Goal: Information Seeking & Learning: Check status

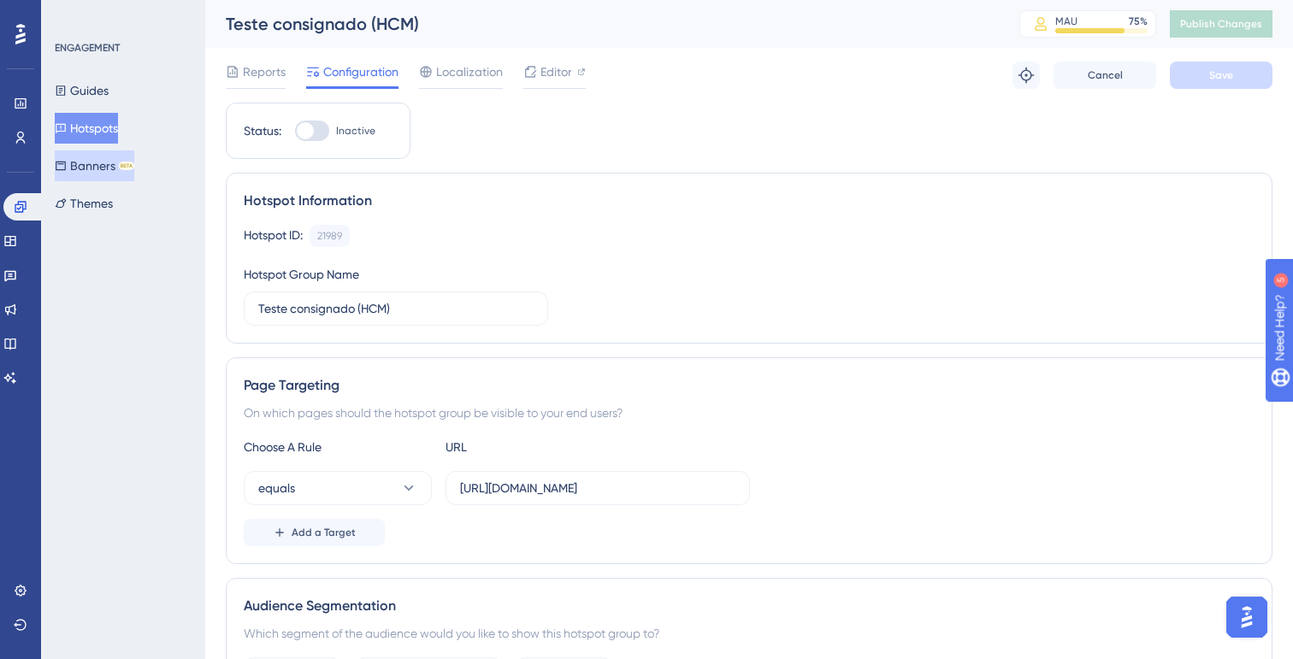
click at [92, 161] on button "Banners BETA" at bounding box center [95, 166] width 80 height 31
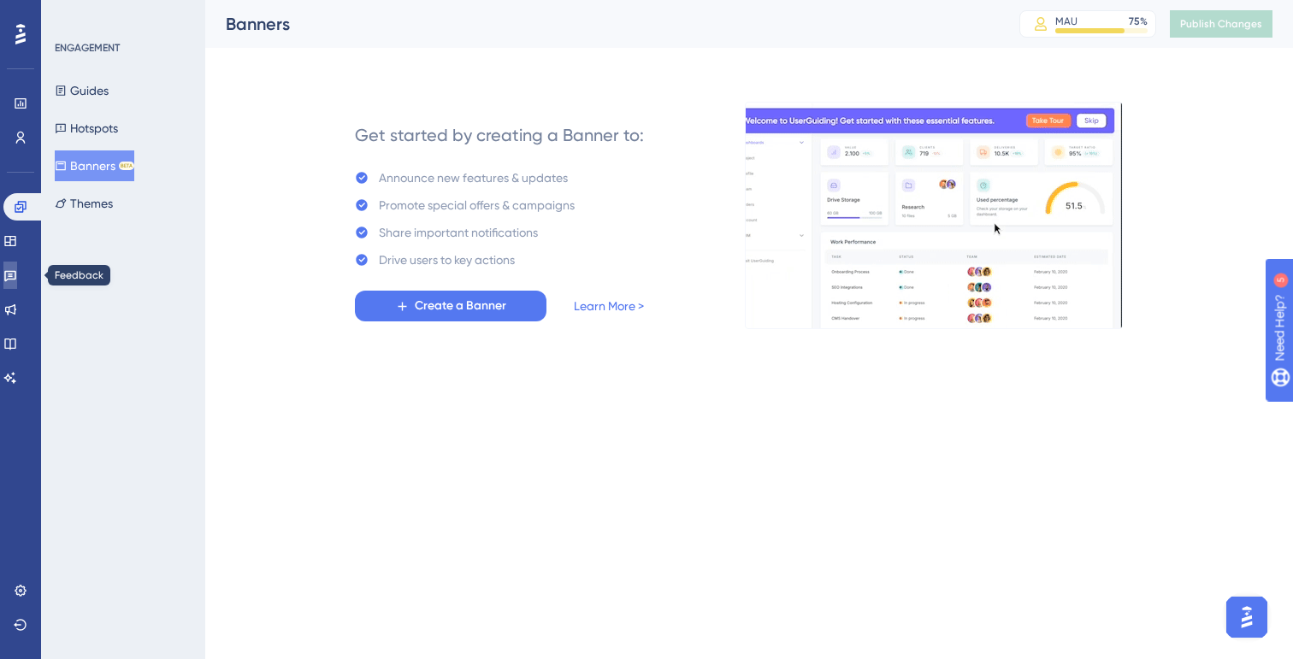
click at [16, 271] on icon at bounding box center [10, 276] width 12 height 11
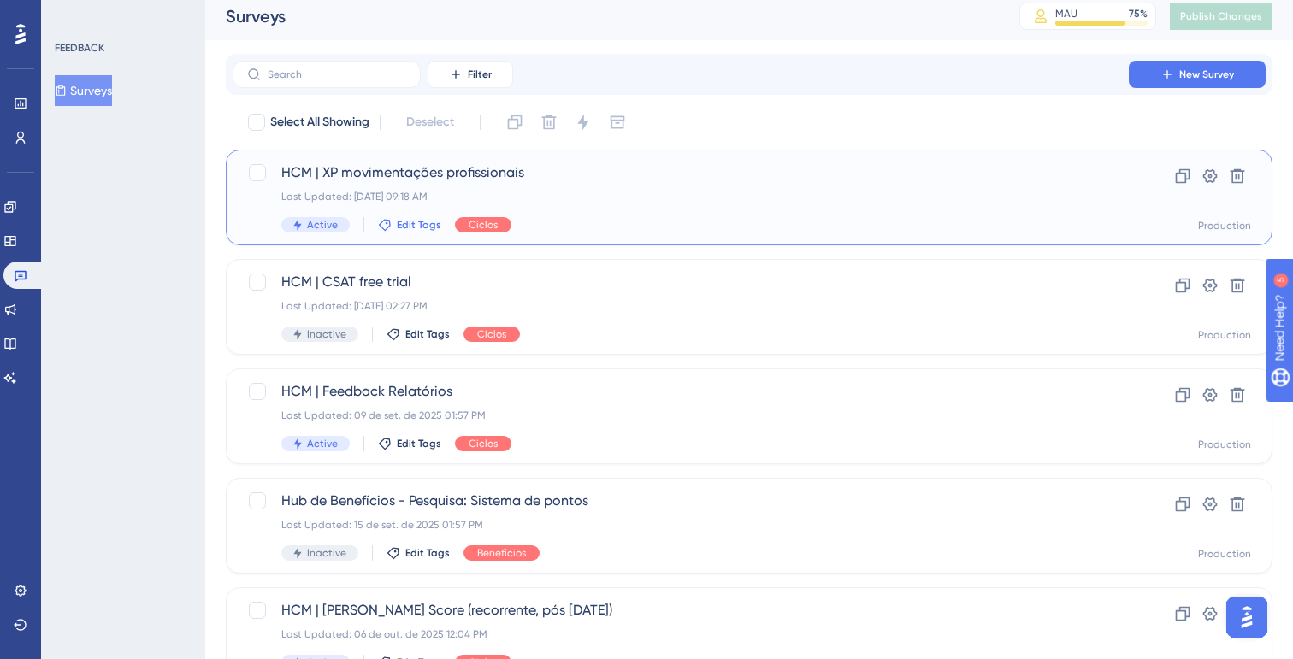
click at [434, 219] on span "Edit Tags" at bounding box center [419, 225] width 44 height 14
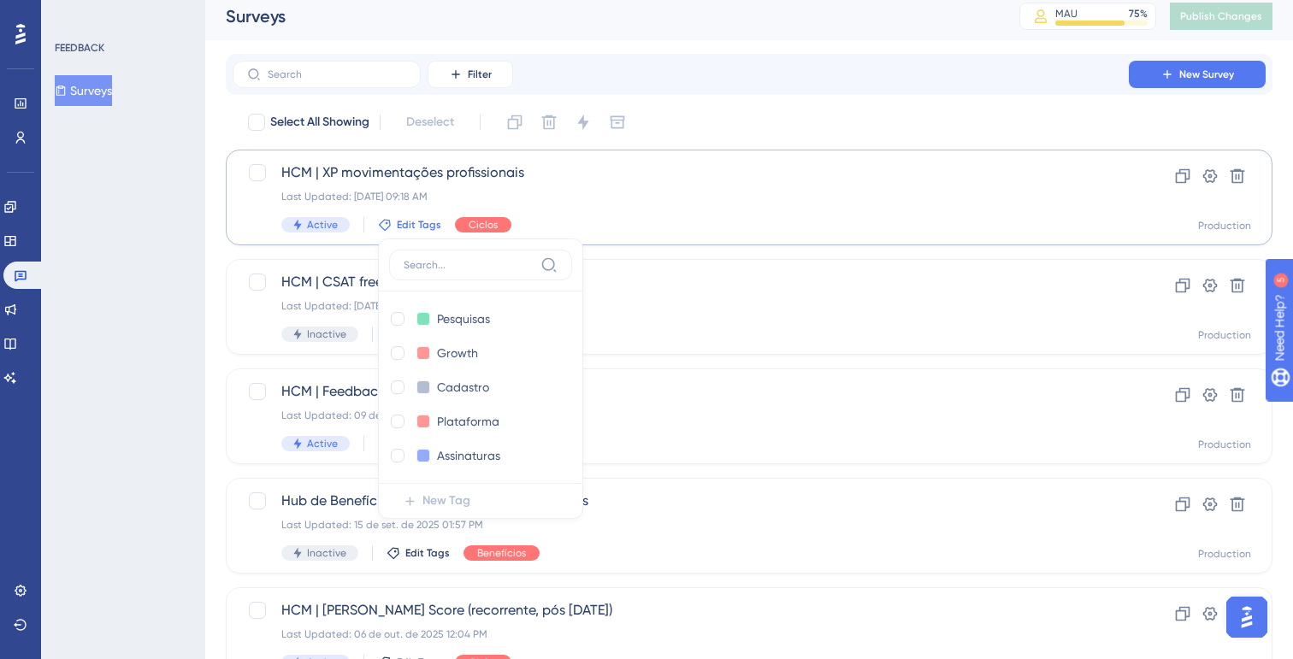
scroll to position [56, 0]
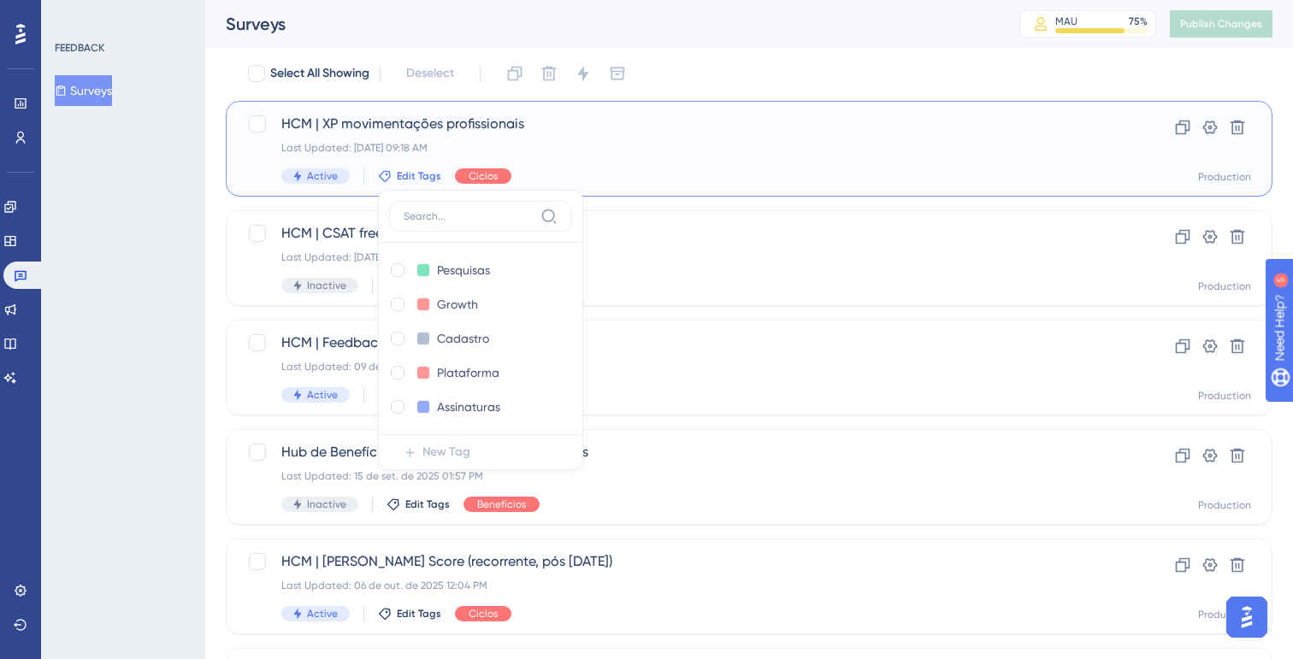
click at [404, 186] on div "HCM | XP movimentações profissionais Last Updated: [DATE] 09:18 AM Active Edit …" at bounding box center [749, 149] width 1047 height 96
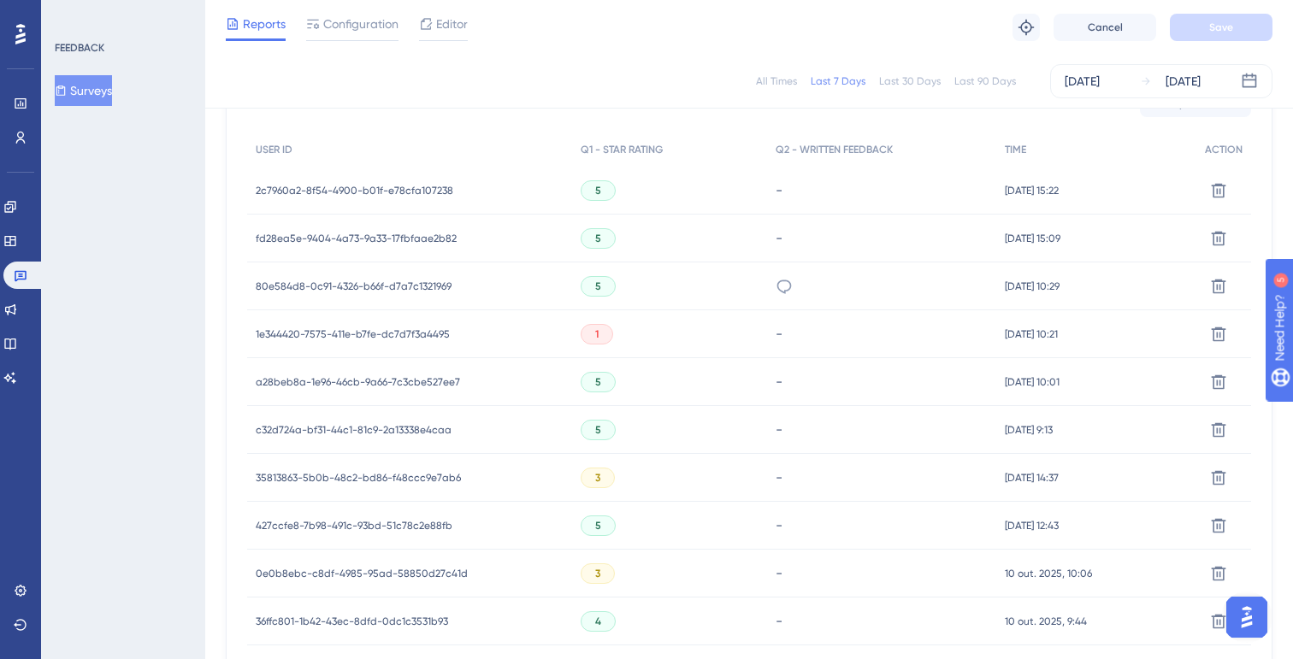
scroll to position [424, 0]
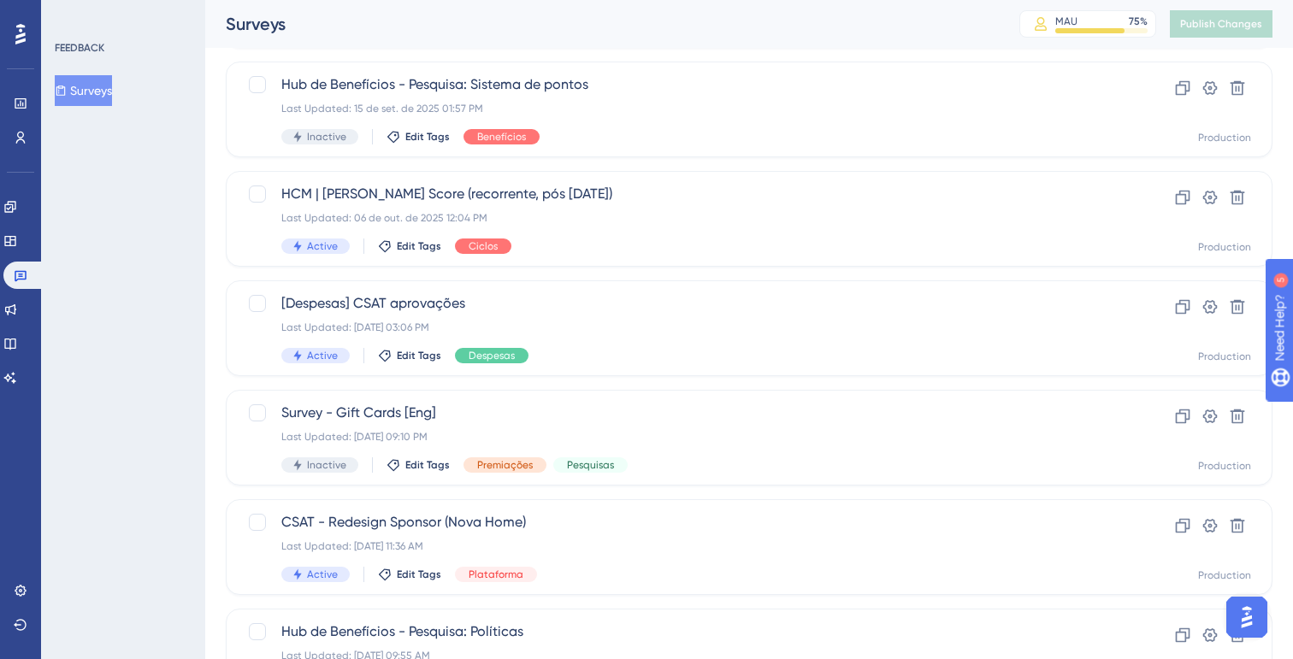
scroll to position [56, 0]
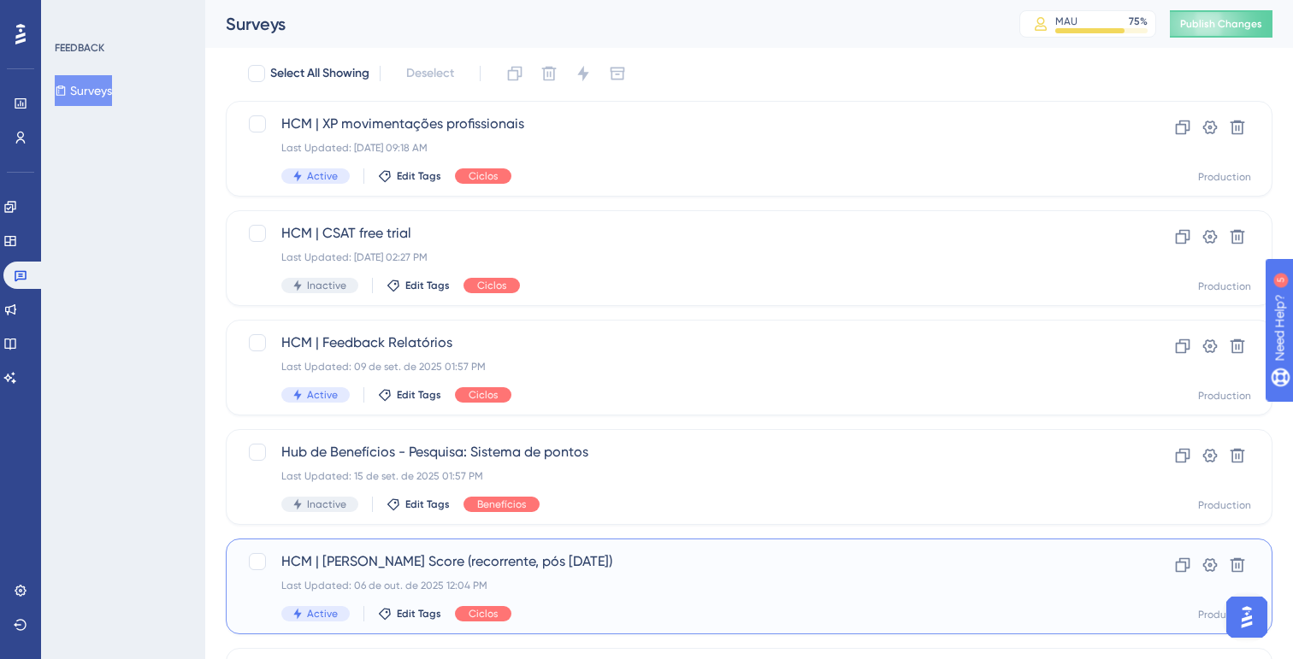
click at [491, 573] on div "HCM | [PERSON_NAME] Score (recorrente, pós [DATE]) Last Updated: [DATE] 12:04 P…" at bounding box center [680, 587] width 799 height 70
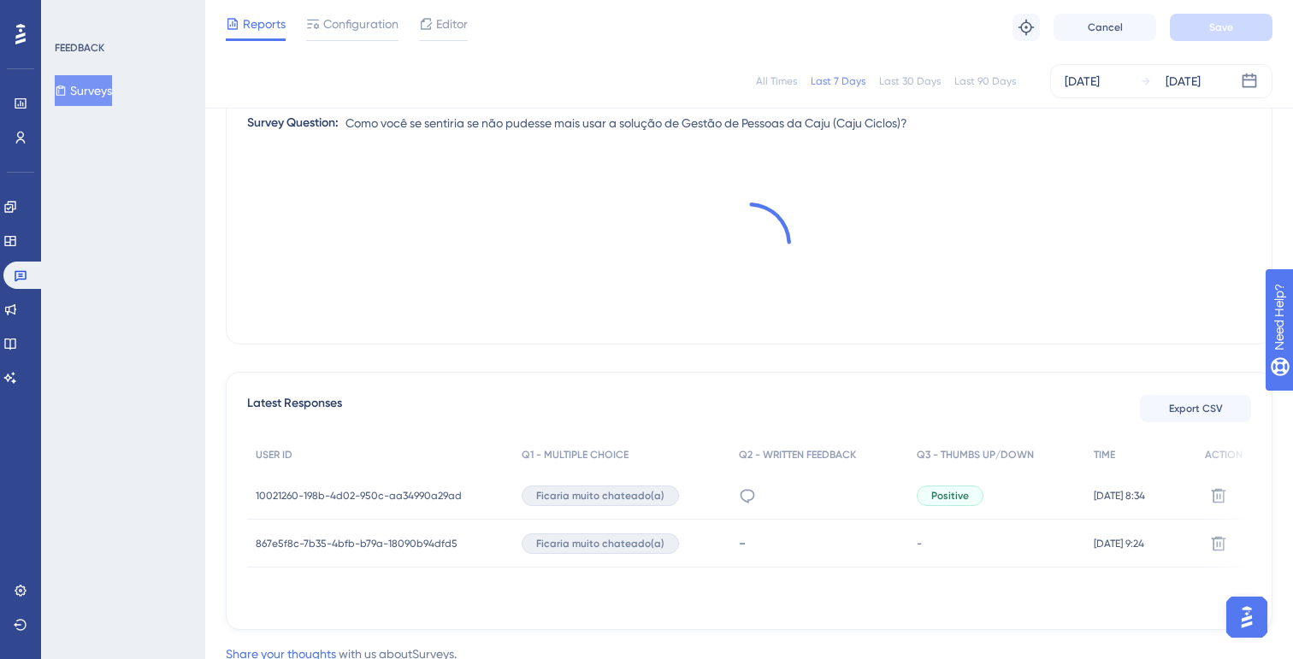
scroll to position [232, 0]
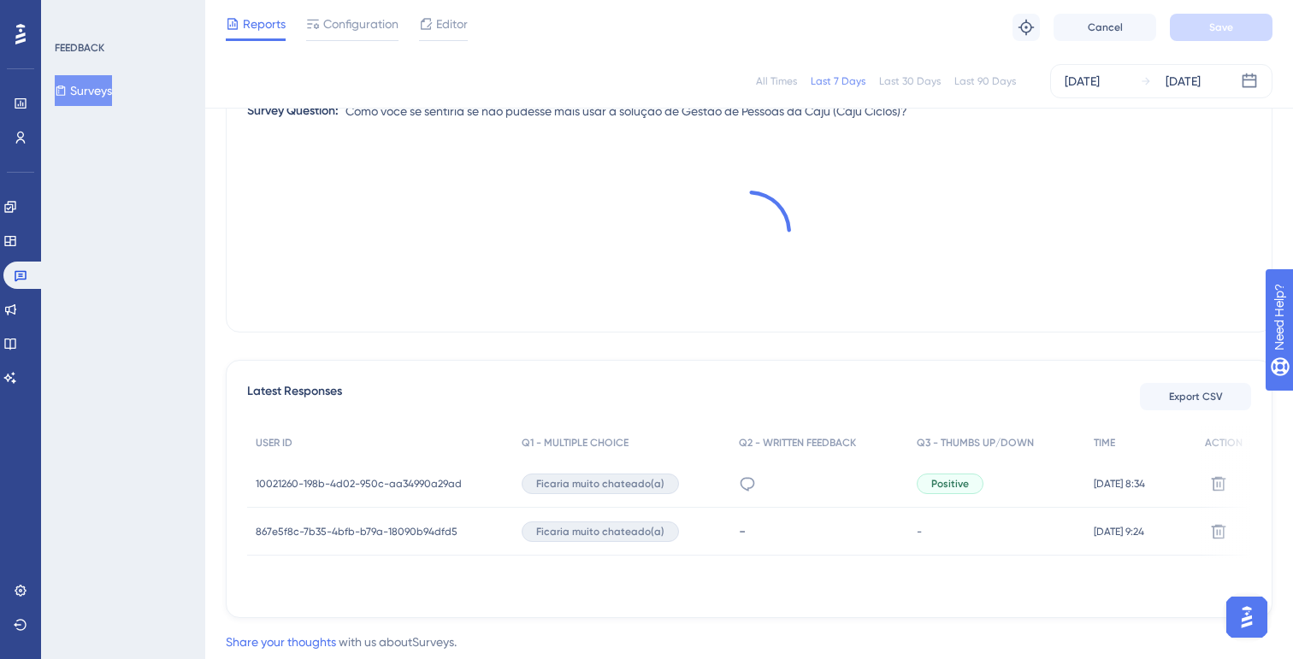
click at [418, 486] on span "10021260-198b-4d02-950c-aa34990a29ad" at bounding box center [359, 484] width 206 height 14
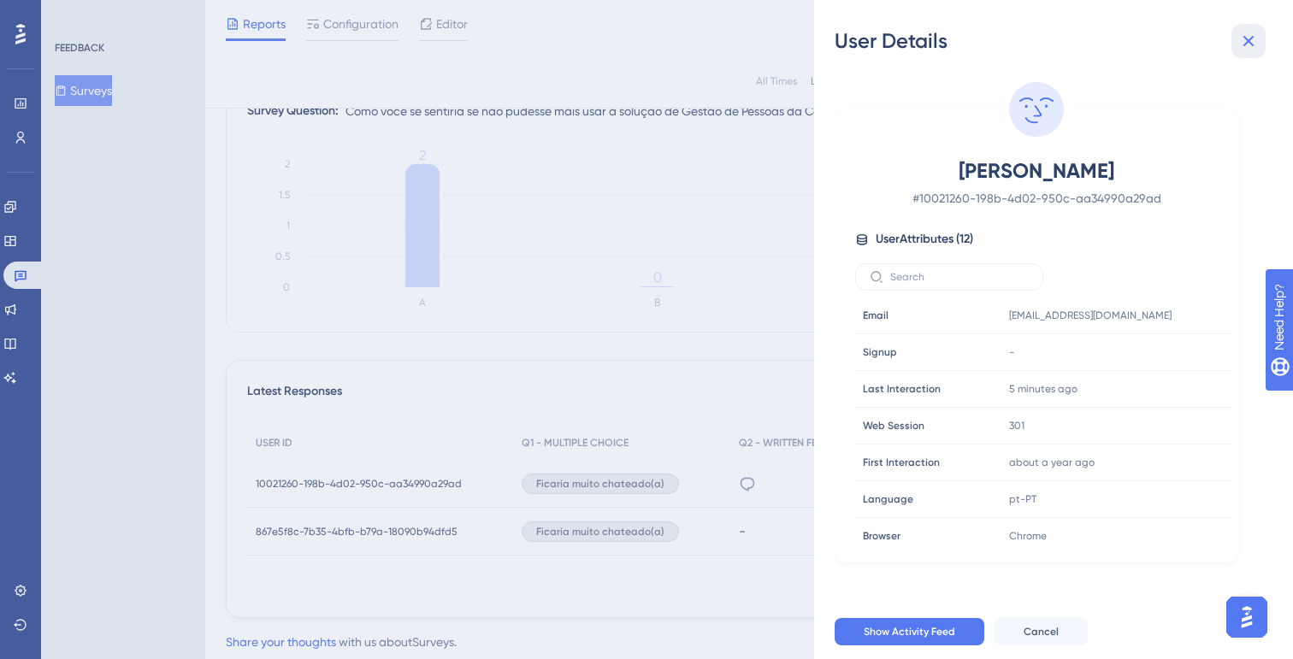
click at [1249, 42] on icon at bounding box center [1248, 41] width 11 height 11
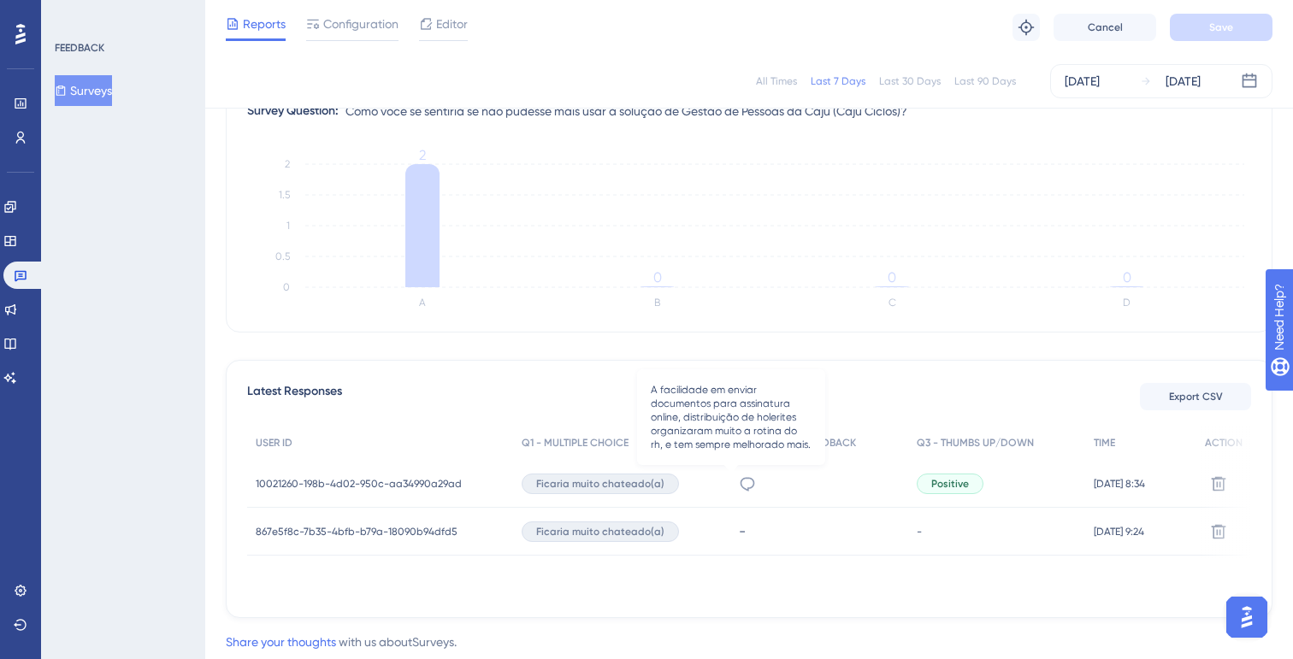
click at [739, 481] on icon at bounding box center [747, 483] width 17 height 17
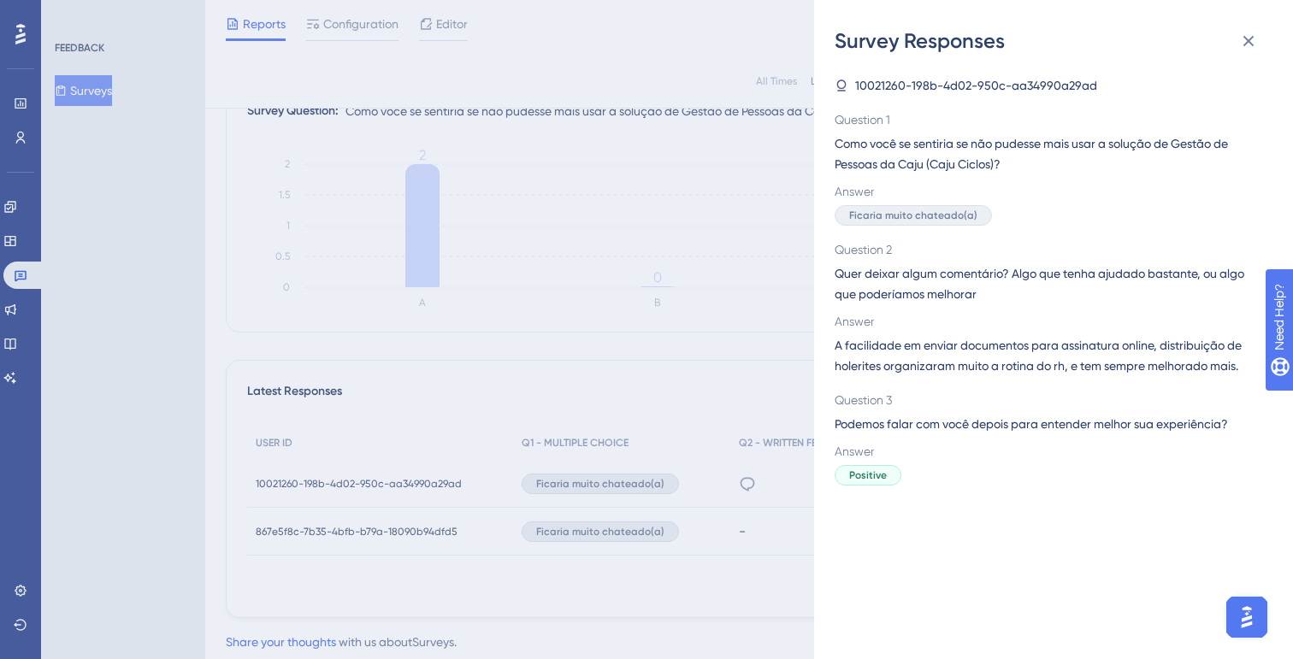
click at [883, 363] on span "A facilidade em enviar documentos para assinatura online, distribuição de holer…" at bounding box center [1047, 355] width 424 height 41
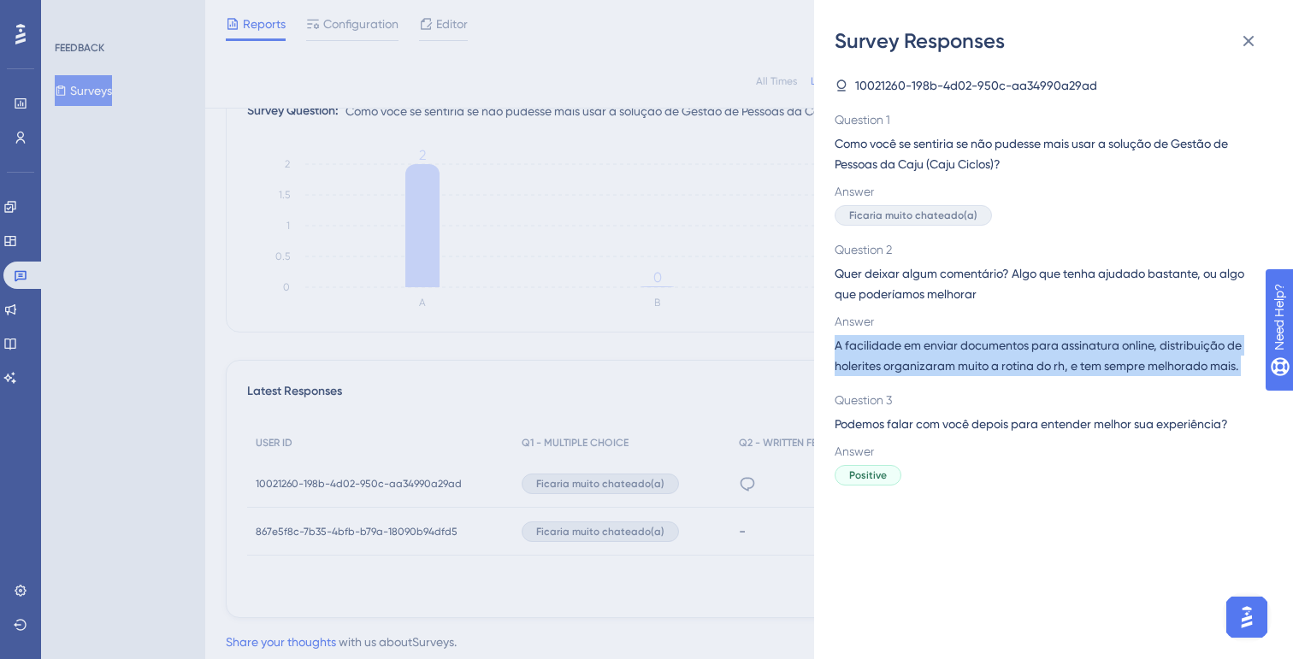
click at [883, 363] on span "A facilidade em enviar documentos para assinatura online, distribuição de holer…" at bounding box center [1047, 355] width 424 height 41
copy span "A facilidade em enviar documentos para assinatura online, distribuição de holer…"
click at [1261, 46] on button at bounding box center [1248, 41] width 34 height 34
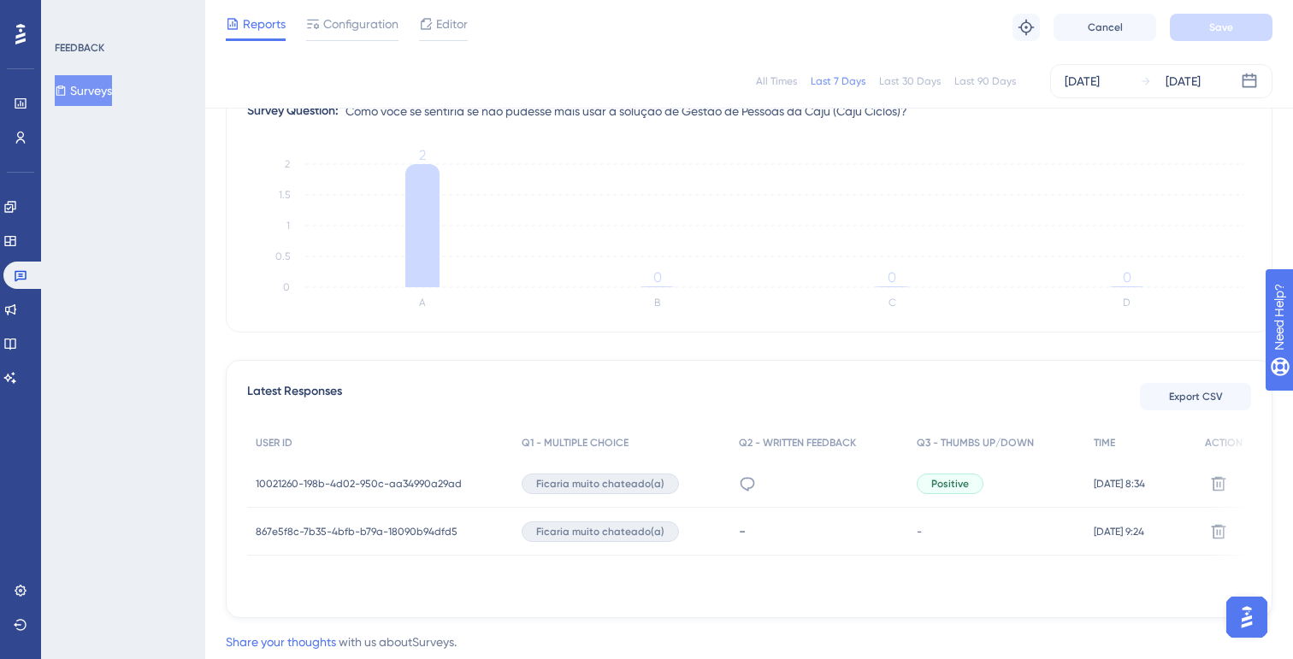
click at [312, 493] on div "10021260-198b-4d02-950c-aa34990a29ad 10021260-198b-4d02-950c-aa34990a29ad" at bounding box center [359, 484] width 206 height 48
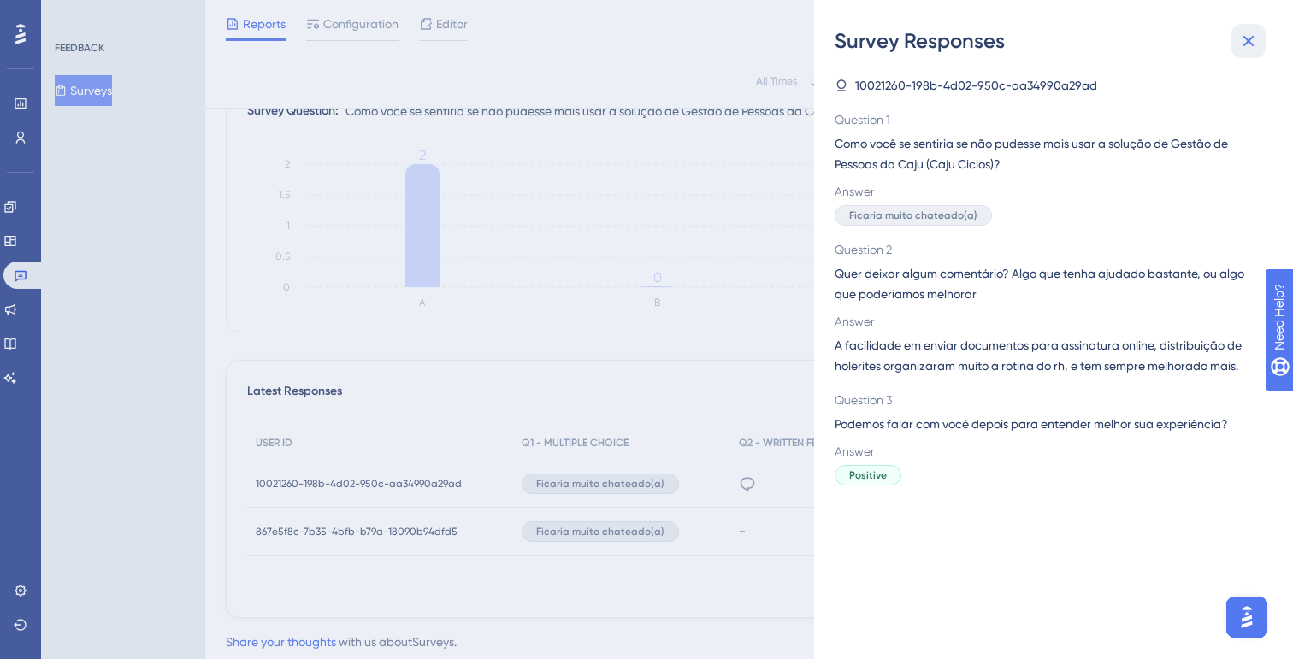
click at [1255, 32] on icon at bounding box center [1248, 41] width 21 height 21
